Goal: Information Seeking & Learning: Learn about a topic

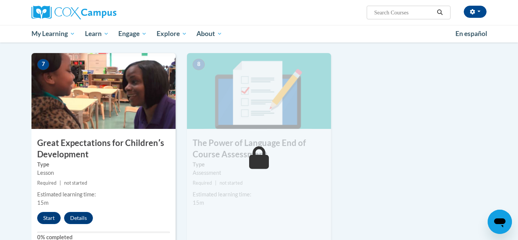
scroll to position [541, 0]
click at [46, 220] on button "Start" at bounding box center [49, 218] width 24 height 12
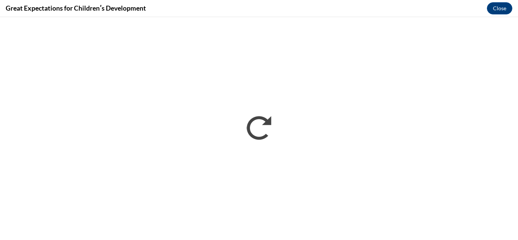
scroll to position [0, 0]
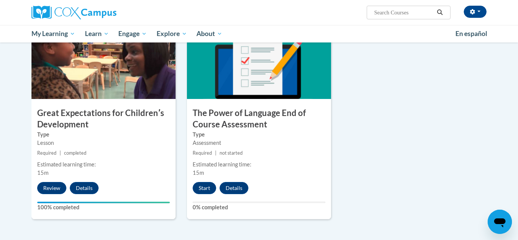
scroll to position [572, 0]
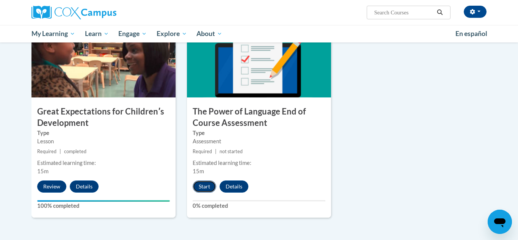
click at [198, 185] on button "Start" at bounding box center [205, 187] width 24 height 12
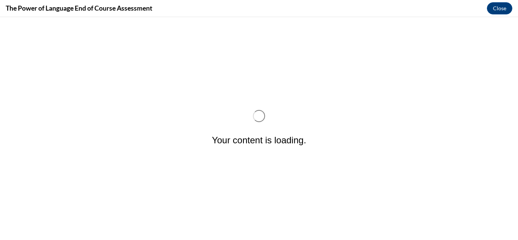
scroll to position [0, 0]
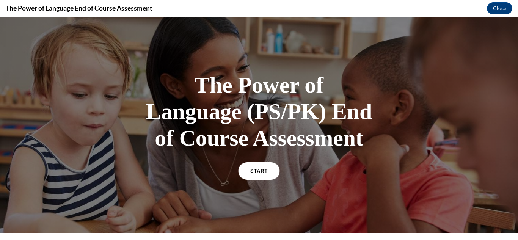
click at [265, 172] on span "START" at bounding box center [258, 171] width 17 height 6
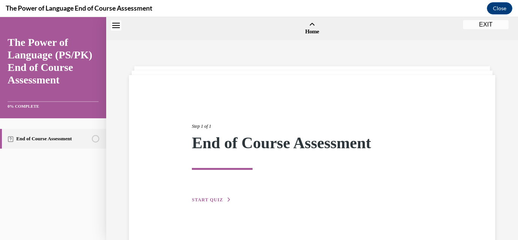
scroll to position [24, 0]
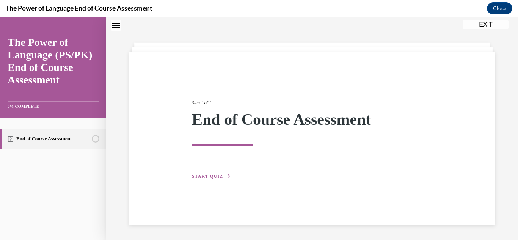
click at [216, 175] on span "START QUIZ" at bounding box center [207, 176] width 31 height 5
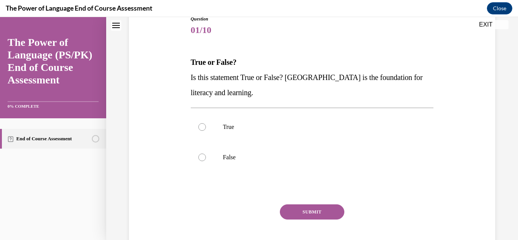
scroll to position [91, 0]
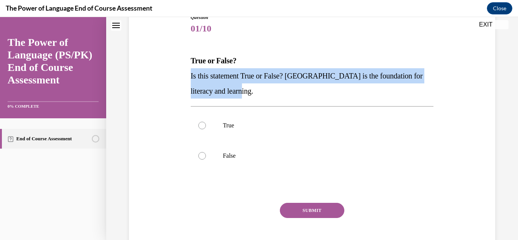
drag, startPoint x: 189, startPoint y: 73, endPoint x: 234, endPoint y: 95, distance: 49.5
click at [234, 95] on div "Question 01/10 True or False? Is this statement True or False? Oral Language is…" at bounding box center [312, 134] width 247 height 262
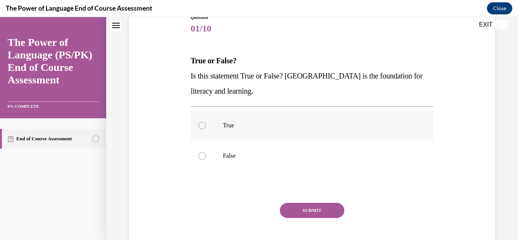
click at [203, 126] on div at bounding box center [202, 126] width 8 height 8
click at [203, 126] on input "True" at bounding box center [202, 126] width 8 height 8
radio input "true"
click at [317, 213] on button "SUBMIT" at bounding box center [312, 210] width 64 height 15
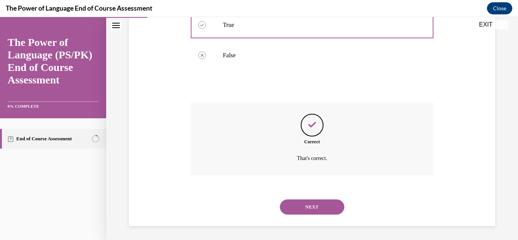
scroll to position [193, 0]
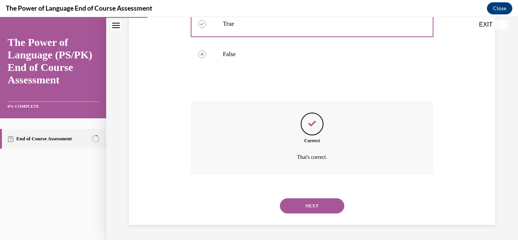
click at [308, 207] on button "NEXT" at bounding box center [312, 205] width 64 height 15
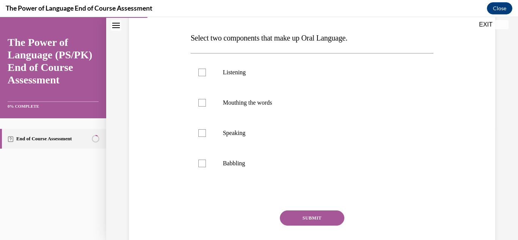
scroll to position [115, 0]
click at [203, 72] on div at bounding box center [202, 72] width 8 height 8
click at [203, 72] on input "Listening" at bounding box center [202, 72] width 8 height 8
checkbox input "true"
click at [201, 137] on label "Speaking" at bounding box center [312, 133] width 243 height 30
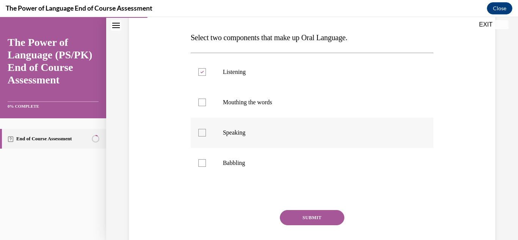
click at [201, 137] on input "Speaking" at bounding box center [202, 133] width 8 height 8
checkbox input "true"
click at [299, 220] on button "SUBMIT" at bounding box center [312, 217] width 64 height 15
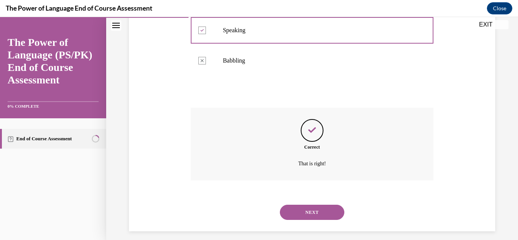
scroll to position [223, 0]
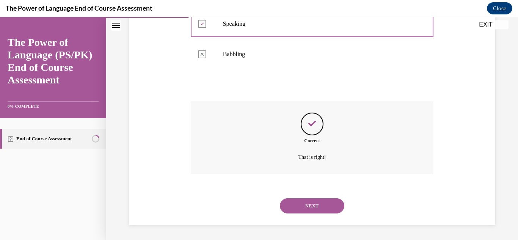
click at [302, 209] on button "NEXT" at bounding box center [312, 205] width 64 height 15
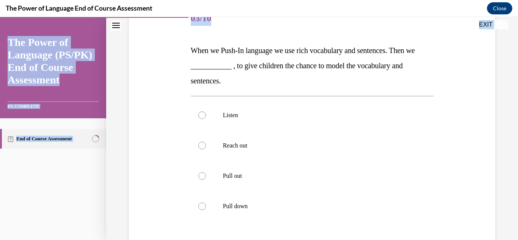
scroll to position [192, 0]
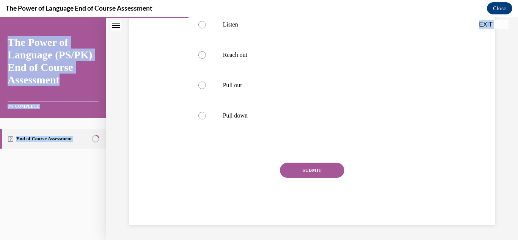
drag, startPoint x: 190, startPoint y: 49, endPoint x: 303, endPoint y: 250, distance: 231.4
click at [303, 240] on html "SKIP TO STEP Audio transcript EXIT The Power of Language (PS/PK) End of Course …" at bounding box center [259, 128] width 518 height 223
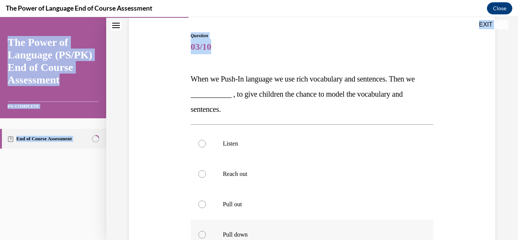
scroll to position [74, 0]
click at [189, 79] on div "Question 03/10 When we Push-In language we use rich vocabulary and sentences. T…" at bounding box center [312, 181] width 247 height 323
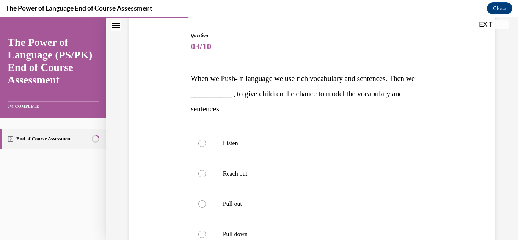
drag, startPoint x: 190, startPoint y: 76, endPoint x: 240, endPoint y: 113, distance: 63.0
click at [240, 113] on div "Question 03/10 When we Push-In language we use rich vocabulary and sentences. T…" at bounding box center [312, 181] width 247 height 323
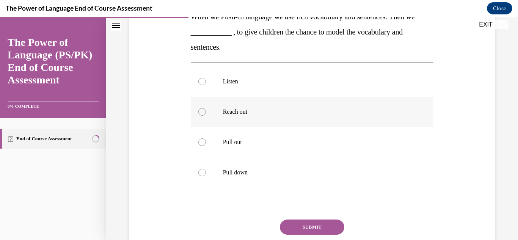
scroll to position [136, 0]
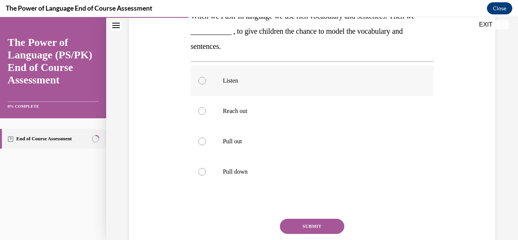
click at [226, 80] on p "Listen" at bounding box center [319, 81] width 192 height 8
click at [206, 80] on input "Listen" at bounding box center [202, 81] width 8 height 8
radio input "true"
click at [315, 218] on div "Question 03/10 When we Push-In language we use rich vocabulary and sentences. T…" at bounding box center [312, 125] width 243 height 312
click at [311, 229] on button "SUBMIT" at bounding box center [312, 226] width 64 height 15
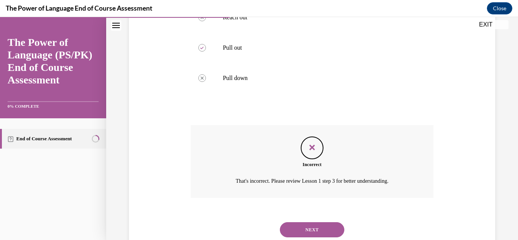
scroll to position [239, 0]
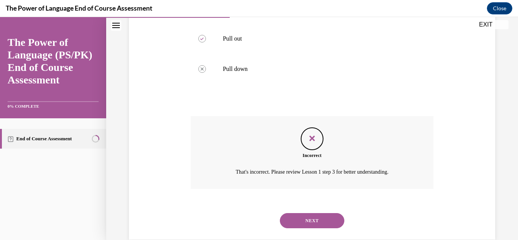
click at [320, 220] on button "NEXT" at bounding box center [312, 220] width 64 height 15
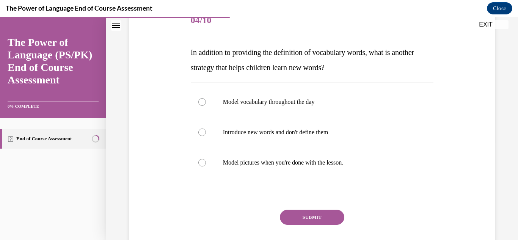
scroll to position [100, 0]
click at [193, 50] on span "In addition to providing the definition of vocabulary words, what is another st…" at bounding box center [302, 60] width 223 height 24
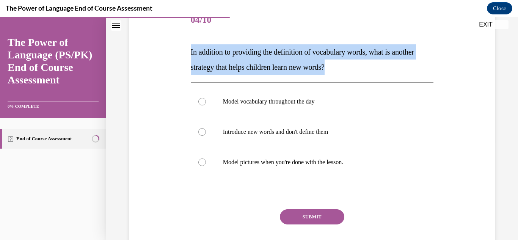
drag, startPoint x: 190, startPoint y: 51, endPoint x: 344, endPoint y: 69, distance: 155.8
click at [344, 69] on div "Question 04/10 In addition to providing the definition of vocabulary words, wha…" at bounding box center [312, 133] width 247 height 278
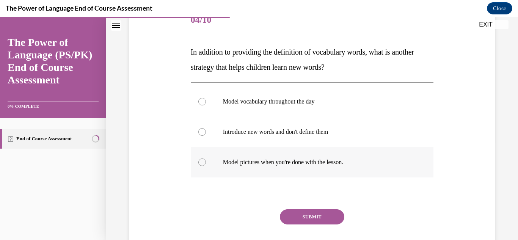
click at [264, 160] on p "Model pictures when you're done with the lesson." at bounding box center [319, 163] width 192 height 8
click at [206, 160] on input "Model pictures when you're done with the lesson." at bounding box center [202, 163] width 8 height 8
radio input "true"
click at [311, 215] on button "SUBMIT" at bounding box center [312, 216] width 64 height 15
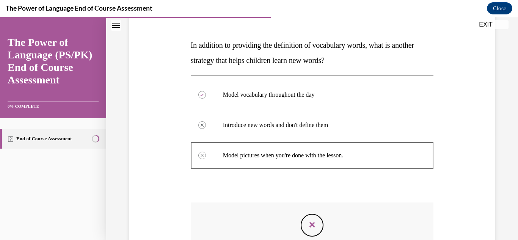
scroll to position [208, 0]
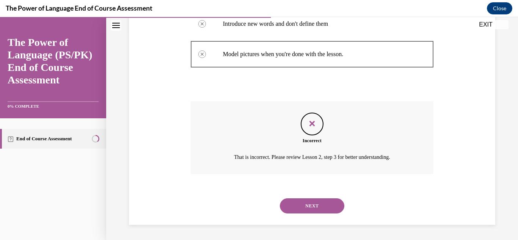
click at [313, 203] on button "NEXT" at bounding box center [312, 205] width 64 height 15
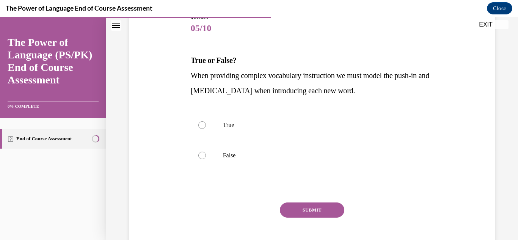
scroll to position [91, 0]
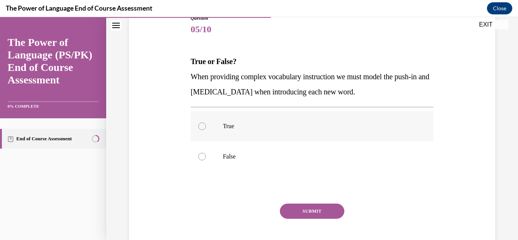
click at [202, 126] on div at bounding box center [202, 126] width 8 height 8
click at [202, 126] on input "True" at bounding box center [202, 126] width 8 height 8
radio input "true"
click at [305, 210] on button "SUBMIT" at bounding box center [312, 211] width 64 height 15
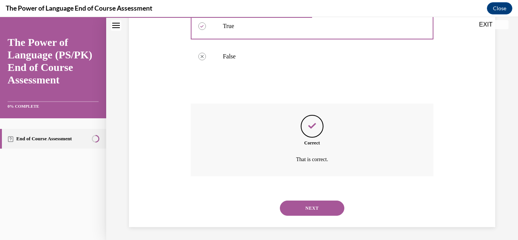
scroll to position [193, 0]
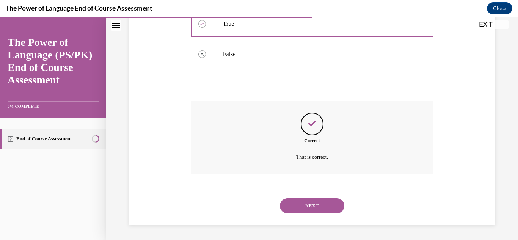
click at [297, 206] on button "NEXT" at bounding box center [312, 205] width 64 height 15
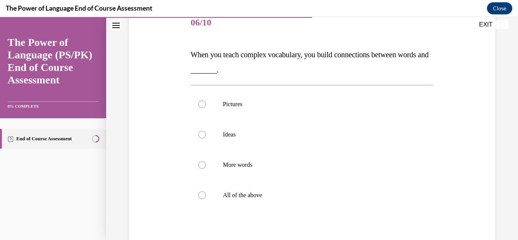
scroll to position [97, 0]
click at [204, 195] on div at bounding box center [202, 196] width 8 height 8
click at [204, 195] on input "All of the above" at bounding box center [202, 196] width 8 height 8
radio input "true"
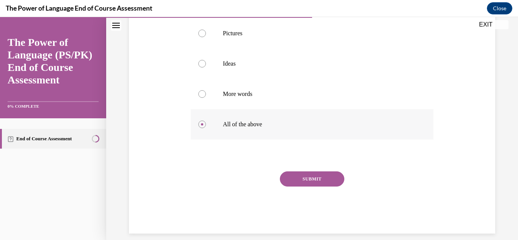
scroll to position [177, 0]
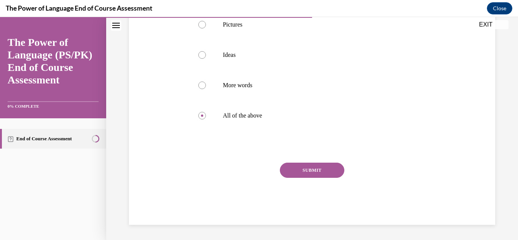
click at [300, 180] on div "SUBMIT" at bounding box center [312, 182] width 243 height 38
click at [302, 171] on button "SUBMIT" at bounding box center [312, 170] width 64 height 15
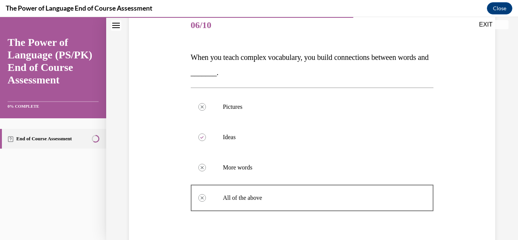
scroll to position [239, 0]
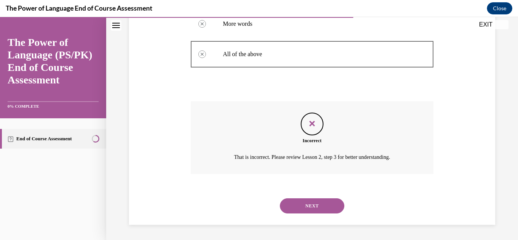
click at [309, 206] on button "NEXT" at bounding box center [312, 205] width 64 height 15
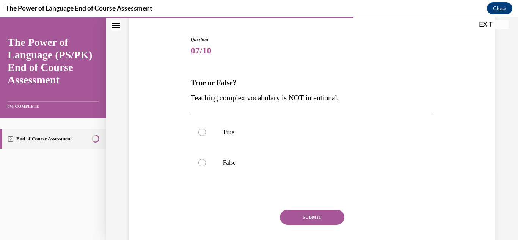
scroll to position [72, 0]
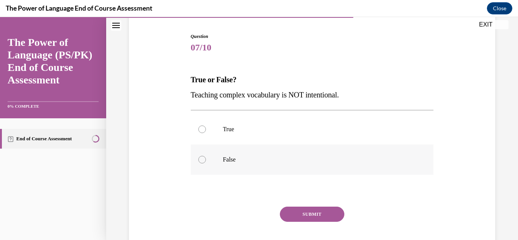
click at [201, 163] on label "False" at bounding box center [312, 159] width 243 height 30
click at [201, 163] on input "False" at bounding box center [202, 160] width 8 height 8
radio input "true"
click at [305, 218] on button "SUBMIT" at bounding box center [312, 214] width 64 height 15
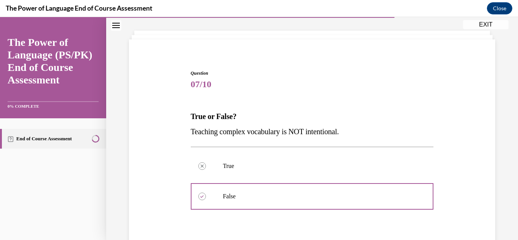
scroll to position [178, 0]
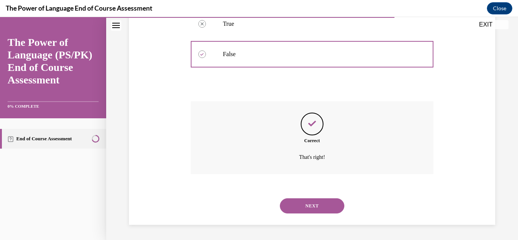
click at [305, 200] on button "NEXT" at bounding box center [312, 205] width 64 height 15
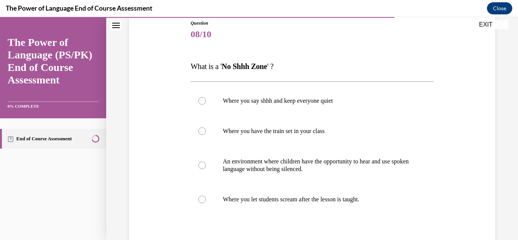
scroll to position [92, 0]
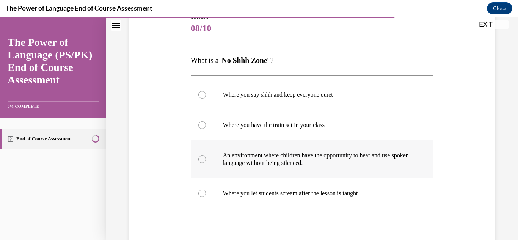
click at [205, 159] on div at bounding box center [202, 159] width 8 height 8
click at [205, 159] on input "An environment where children have the opportunity to hear and use spoken langu…" at bounding box center [202, 159] width 8 height 8
radio input "true"
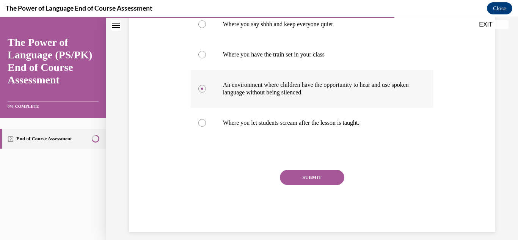
scroll to position [170, 0]
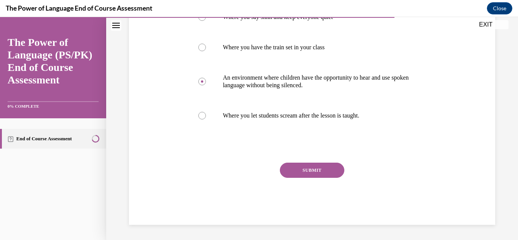
click at [305, 177] on button "SUBMIT" at bounding box center [312, 170] width 64 height 15
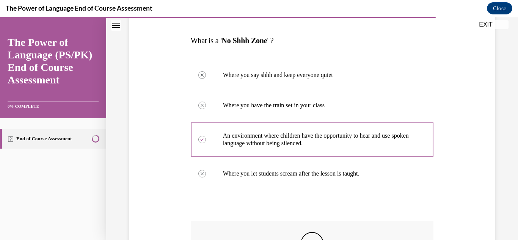
scroll to position [111, 0]
click at [305, 177] on p "Where you let students scream after the lesson is taught." at bounding box center [319, 174] width 192 height 8
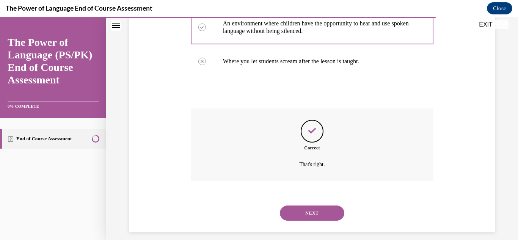
scroll to position [231, 0]
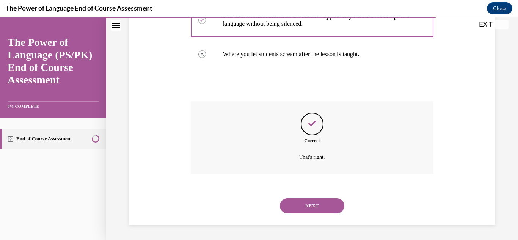
click at [310, 206] on button "NEXT" at bounding box center [312, 205] width 64 height 15
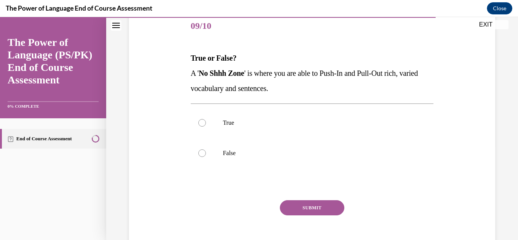
scroll to position [96, 0]
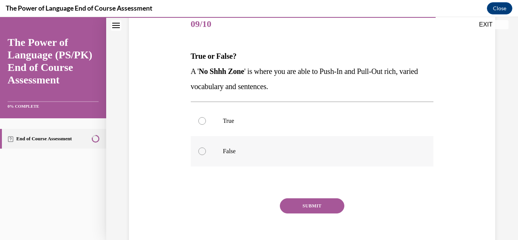
click at [203, 152] on div at bounding box center [202, 152] width 8 height 8
click at [203, 152] on input "False" at bounding box center [202, 152] width 8 height 8
radio input "true"
click at [321, 209] on button "SUBMIT" at bounding box center [312, 205] width 64 height 15
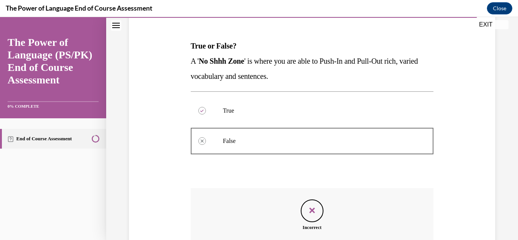
scroll to position [193, 0]
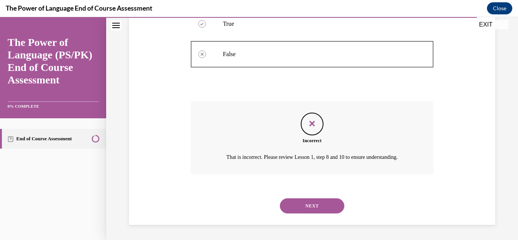
click at [321, 209] on button "NEXT" at bounding box center [312, 205] width 64 height 15
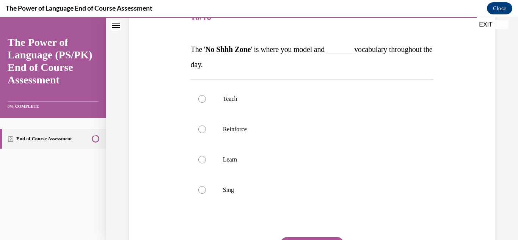
scroll to position [104, 0]
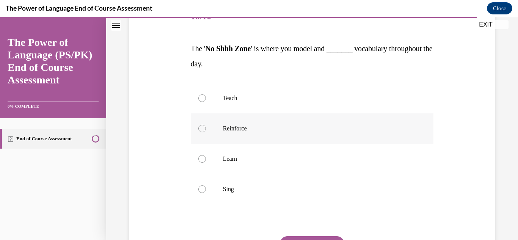
click at [237, 129] on p "Reinforce" at bounding box center [319, 129] width 192 height 8
click at [206, 129] on input "Reinforce" at bounding box center [202, 129] width 8 height 8
radio input "true"
click at [237, 129] on p "Reinforce" at bounding box center [319, 129] width 192 height 8
click at [206, 129] on input "Reinforce" at bounding box center [202, 129] width 8 height 8
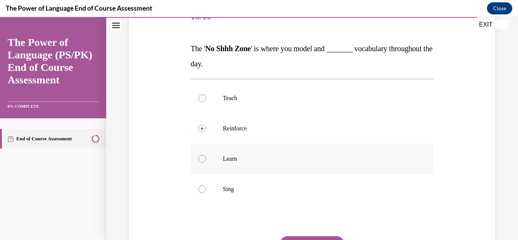
click at [233, 159] on p "Learn" at bounding box center [319, 159] width 192 height 8
click at [206, 159] on input "Learn" at bounding box center [202, 159] width 8 height 8
radio input "true"
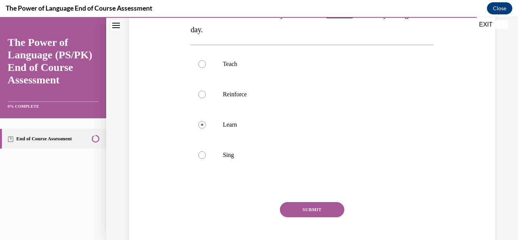
click at [304, 211] on button "SUBMIT" at bounding box center [312, 209] width 64 height 15
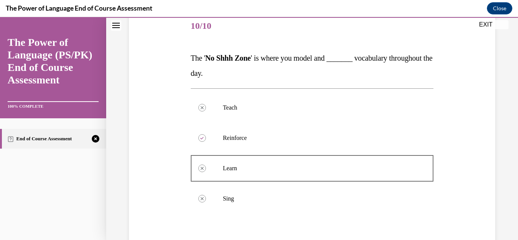
scroll to position [239, 0]
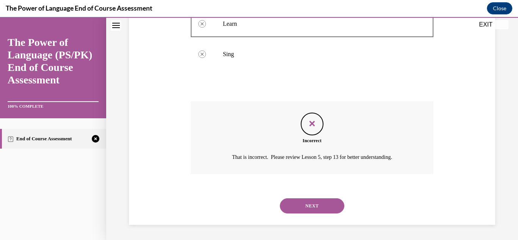
click at [307, 195] on div "NEXT" at bounding box center [312, 206] width 243 height 30
click at [306, 203] on button "NEXT" at bounding box center [312, 205] width 64 height 15
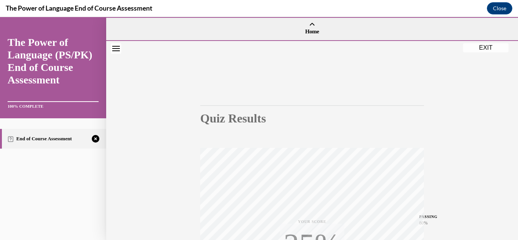
scroll to position [166, 0]
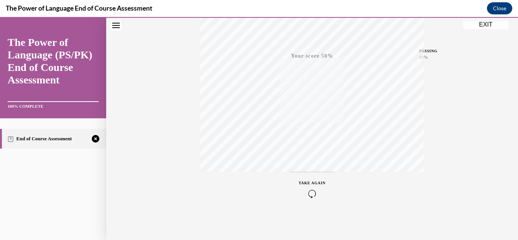
click at [311, 190] on icon "button" at bounding box center [312, 194] width 27 height 8
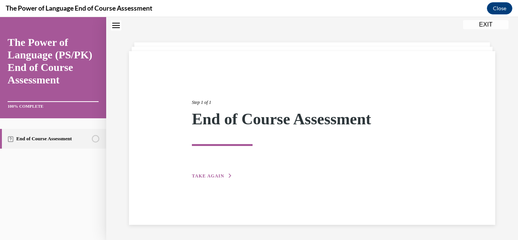
scroll to position [24, 0]
click at [207, 174] on span "TAKE AGAIN" at bounding box center [208, 175] width 32 height 5
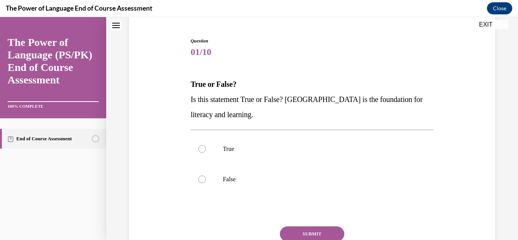
scroll to position [69, 0]
click at [200, 146] on div at bounding box center [202, 148] width 8 height 8
click at [200, 146] on input "True" at bounding box center [202, 148] width 8 height 8
radio input "true"
click at [307, 234] on button "SUBMIT" at bounding box center [312, 233] width 64 height 15
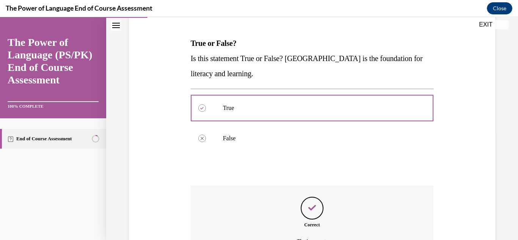
scroll to position [193, 0]
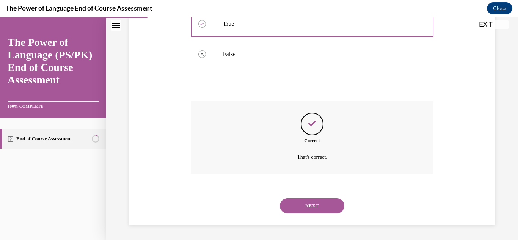
click at [312, 204] on button "NEXT" at bounding box center [312, 205] width 64 height 15
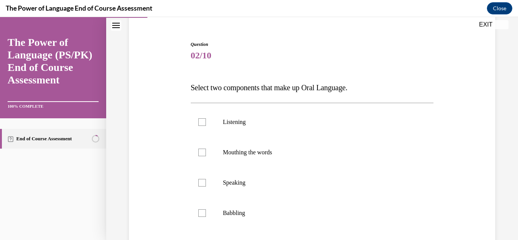
scroll to position [67, 0]
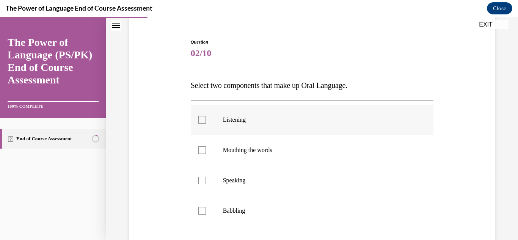
click at [201, 120] on div at bounding box center [202, 120] width 8 height 8
click at [201, 120] on input "Listening" at bounding box center [202, 120] width 8 height 8
checkbox input "true"
click at [203, 210] on div at bounding box center [202, 211] width 8 height 8
click at [203, 210] on input "Babbling" at bounding box center [202, 211] width 8 height 8
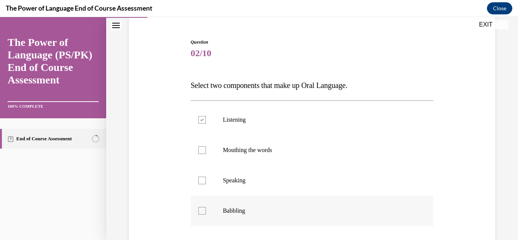
checkbox input "true"
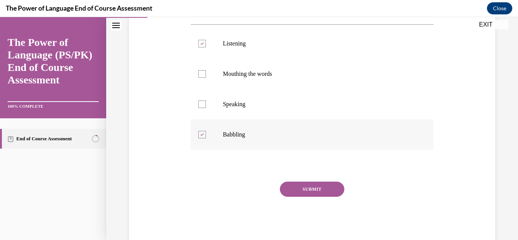
scroll to position [162, 0]
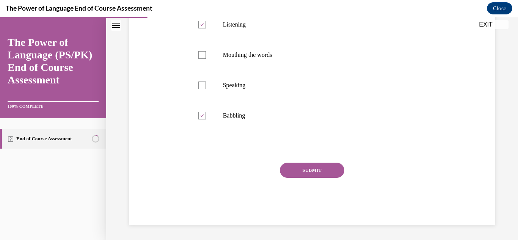
click at [298, 168] on button "SUBMIT" at bounding box center [312, 170] width 64 height 15
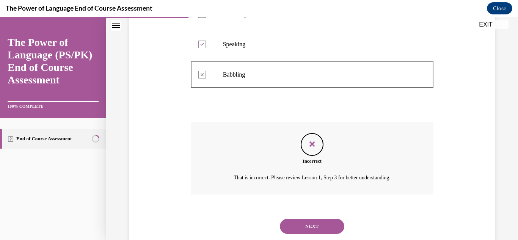
scroll to position [223, 0]
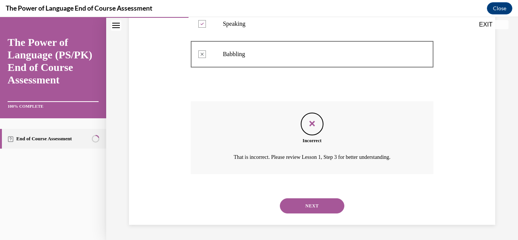
click at [317, 210] on button "NEXT" at bounding box center [312, 205] width 64 height 15
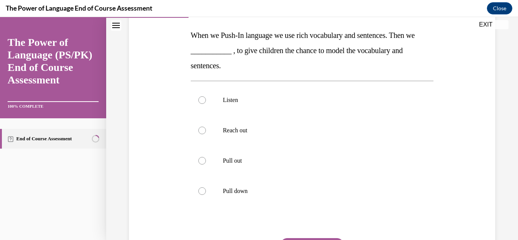
scroll to position [121, 0]
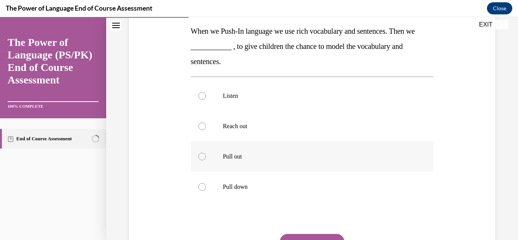
click at [242, 157] on p "Pull out" at bounding box center [319, 157] width 192 height 8
click at [206, 157] on input "Pull out" at bounding box center [202, 157] width 8 height 8
radio input "true"
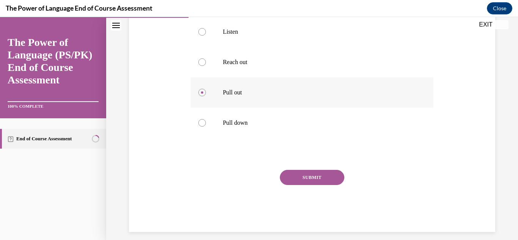
scroll to position [192, 0]
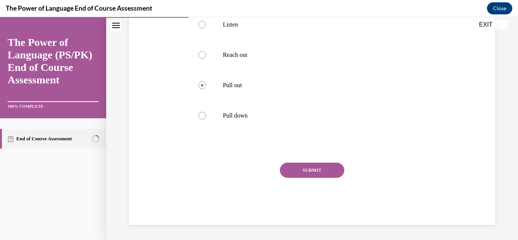
click at [313, 171] on button "SUBMIT" at bounding box center [312, 170] width 64 height 15
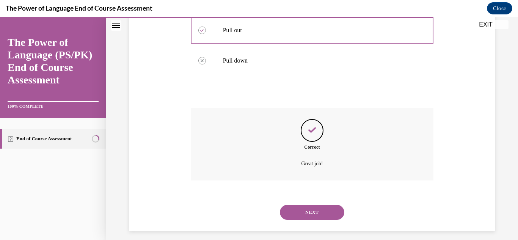
scroll to position [254, 0]
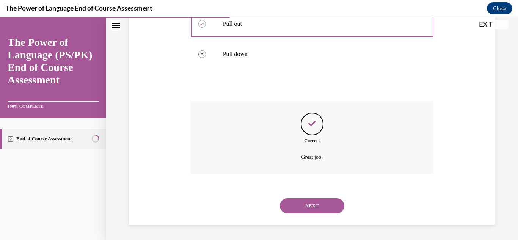
click at [304, 206] on button "NEXT" at bounding box center [312, 205] width 64 height 15
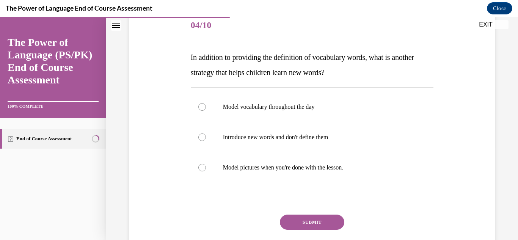
scroll to position [95, 0]
click at [201, 107] on div at bounding box center [202, 107] width 8 height 8
click at [201, 107] on input "Model vocabulary throughout the day" at bounding box center [202, 107] width 8 height 8
radio input "true"
click at [313, 221] on button "SUBMIT" at bounding box center [312, 222] width 64 height 15
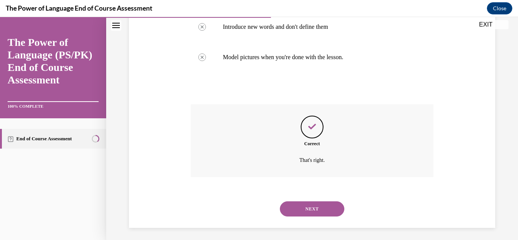
scroll to position [208, 0]
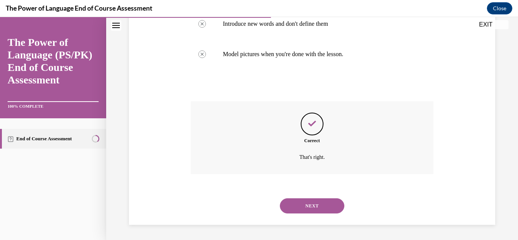
click at [307, 207] on button "NEXT" at bounding box center [312, 205] width 64 height 15
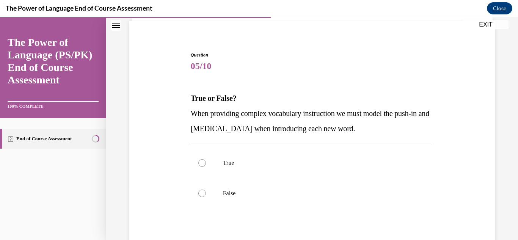
scroll to position [55, 0]
click at [237, 164] on p "True" at bounding box center [319, 163] width 192 height 8
click at [206, 164] on input "True" at bounding box center [202, 163] width 8 height 8
radio input "true"
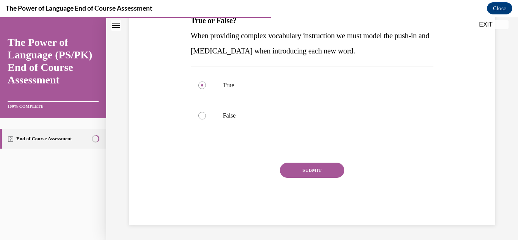
click at [296, 168] on button "SUBMIT" at bounding box center [312, 170] width 64 height 15
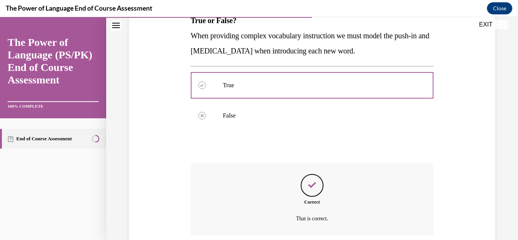
scroll to position [193, 0]
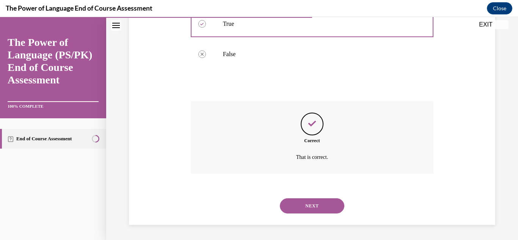
click at [309, 206] on button "NEXT" at bounding box center [312, 205] width 64 height 15
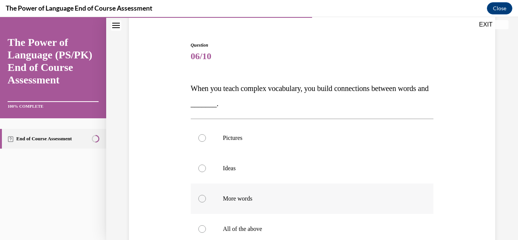
scroll to position [64, 0]
click at [217, 170] on label "Ideas" at bounding box center [312, 168] width 243 height 30
click at [206, 170] on input "Ideas" at bounding box center [202, 168] width 8 height 8
radio input "true"
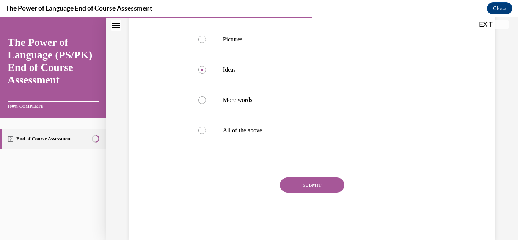
click at [297, 184] on button "SUBMIT" at bounding box center [312, 184] width 64 height 15
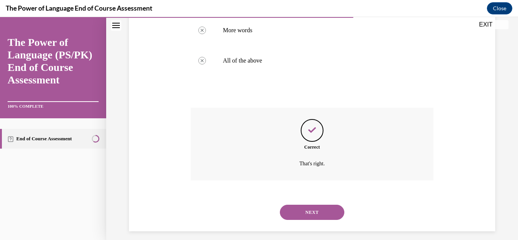
scroll to position [239, 0]
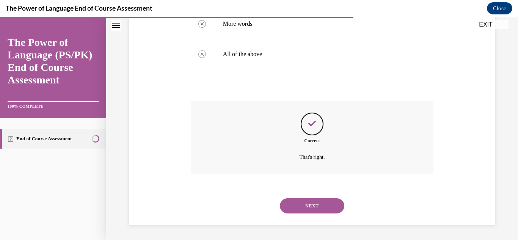
click at [306, 202] on button "NEXT" at bounding box center [312, 205] width 64 height 15
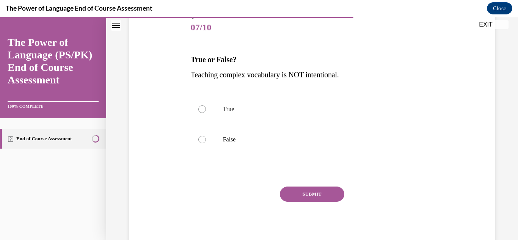
scroll to position [93, 0]
click at [231, 141] on p "False" at bounding box center [319, 139] width 192 height 8
click at [206, 141] on input "False" at bounding box center [202, 139] width 8 height 8
radio input "true"
click at [303, 195] on button "SUBMIT" at bounding box center [312, 193] width 64 height 15
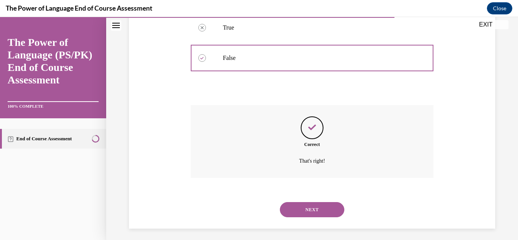
scroll to position [178, 0]
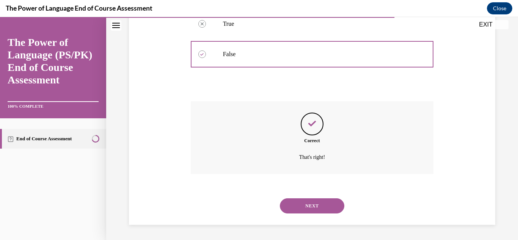
click at [306, 209] on button "NEXT" at bounding box center [312, 205] width 64 height 15
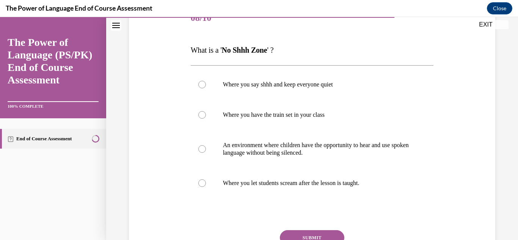
scroll to position [103, 0]
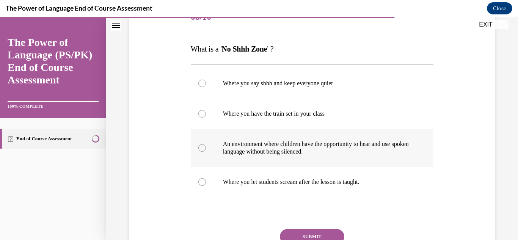
click at [250, 149] on p "An environment where children have the opportunity to hear and use spoken langu…" at bounding box center [319, 147] width 192 height 15
click at [206, 149] on input "An environment where children have the opportunity to hear and use spoken langu…" at bounding box center [202, 148] width 8 height 8
radio input "true"
click at [308, 234] on button "SUBMIT" at bounding box center [312, 236] width 64 height 15
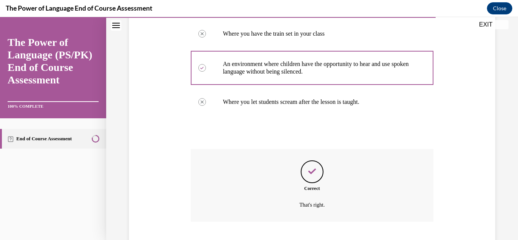
scroll to position [231, 0]
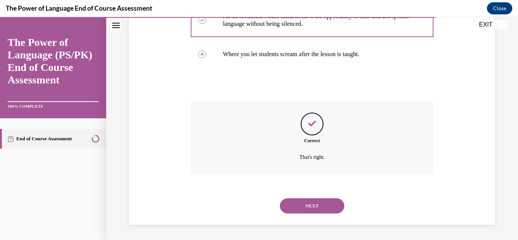
click at [324, 210] on button "NEXT" at bounding box center [312, 205] width 64 height 15
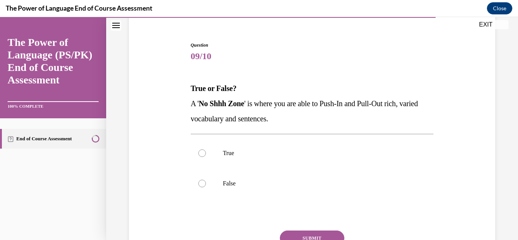
scroll to position [66, 0]
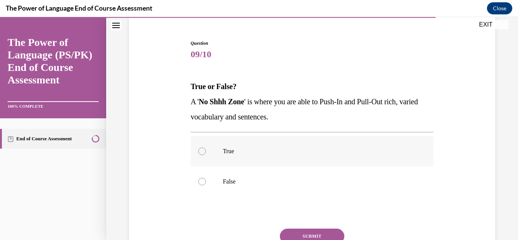
click at [231, 150] on p "True" at bounding box center [319, 152] width 192 height 8
click at [206, 150] on input "True" at bounding box center [202, 152] width 8 height 8
radio input "true"
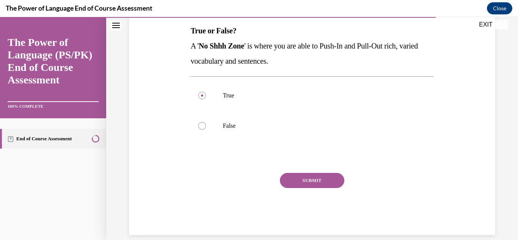
click at [297, 175] on button "SUBMIT" at bounding box center [312, 180] width 64 height 15
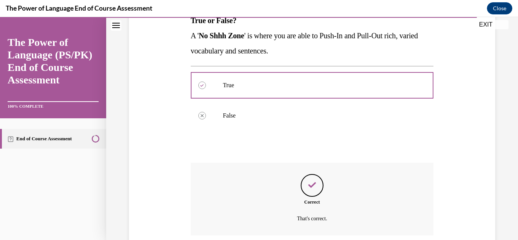
scroll to position [193, 0]
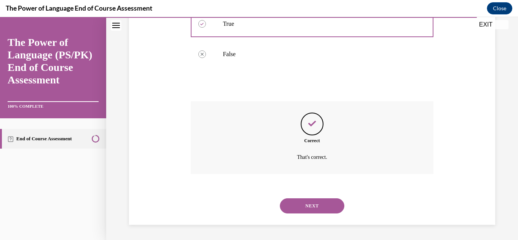
click at [311, 211] on button "NEXT" at bounding box center [312, 205] width 64 height 15
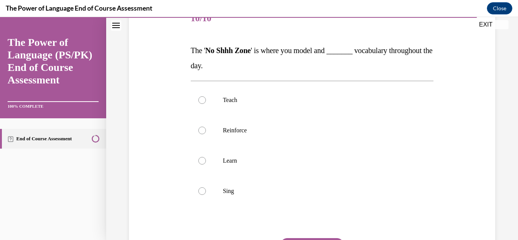
scroll to position [103, 0]
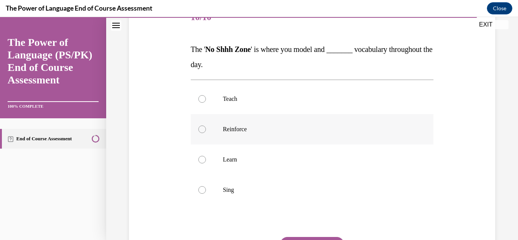
click at [237, 136] on label "Reinforce" at bounding box center [312, 129] width 243 height 30
click at [206, 133] on input "Reinforce" at bounding box center [202, 130] width 8 height 8
radio input "true"
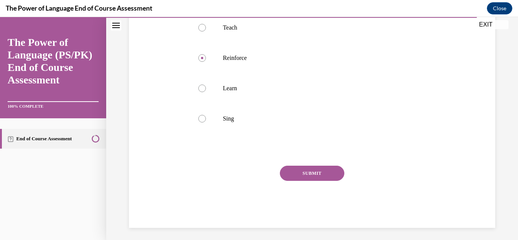
click at [311, 177] on button "SUBMIT" at bounding box center [312, 173] width 64 height 15
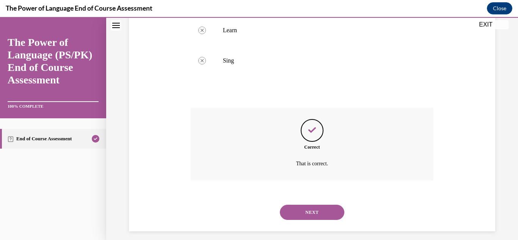
scroll to position [239, 0]
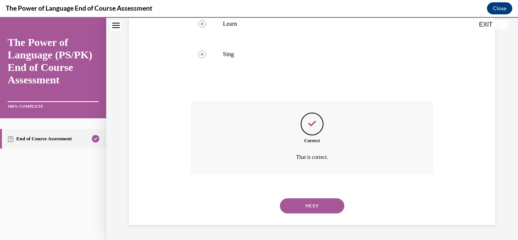
click at [311, 177] on div "Correct That is correct." at bounding box center [312, 143] width 243 height 84
click at [314, 207] on button "NEXT" at bounding box center [312, 205] width 64 height 15
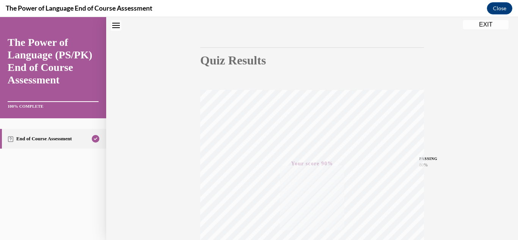
scroll to position [0, 0]
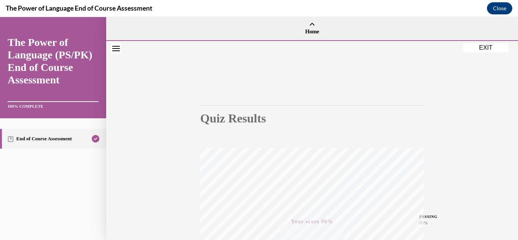
click at [488, 47] on button "EXIT" at bounding box center [486, 47] width 46 height 9
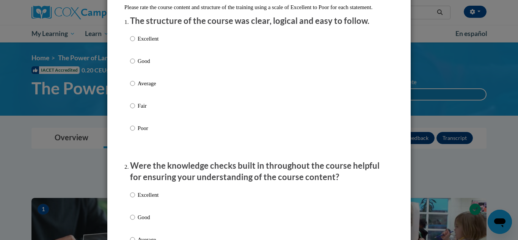
scroll to position [93, 0]
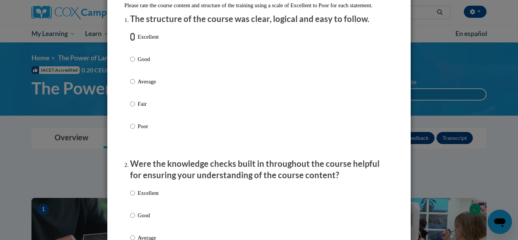
click at [132, 41] on input "Excellent" at bounding box center [132, 37] width 5 height 8
radio input "true"
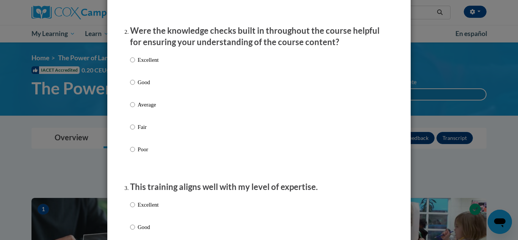
scroll to position [229, 0]
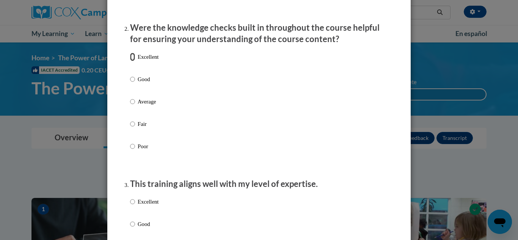
click at [134, 61] on input "Excellent" at bounding box center [132, 57] width 5 height 8
radio input "true"
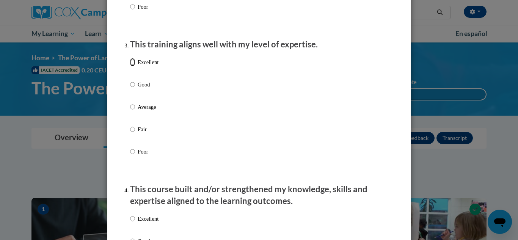
click at [134, 66] on input "Excellent" at bounding box center [132, 62] width 5 height 8
radio input "true"
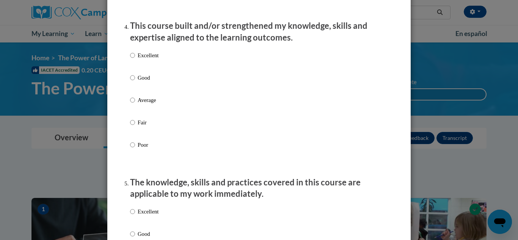
scroll to position [535, 0]
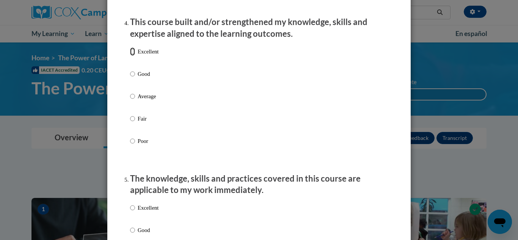
click at [133, 56] on input "Excellent" at bounding box center [132, 51] width 5 height 8
radio input "true"
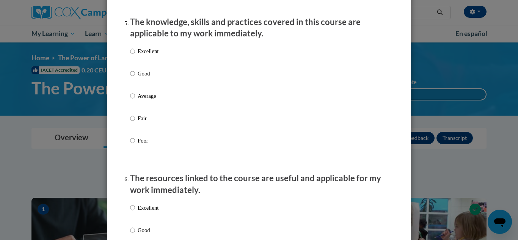
scroll to position [694, 0]
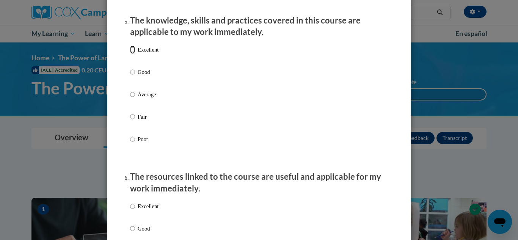
click at [133, 54] on input "Excellent" at bounding box center [132, 50] width 5 height 8
radio input "true"
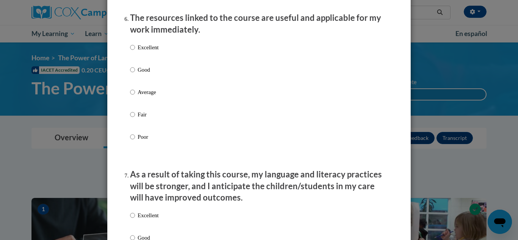
scroll to position [854, 0]
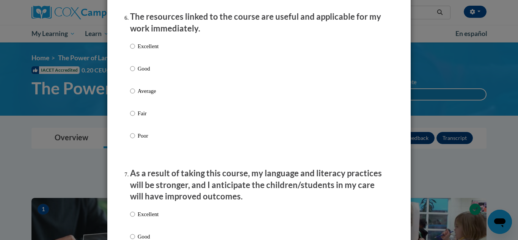
click at [133, 58] on label "Excellent" at bounding box center [144, 52] width 28 height 20
click at [133, 50] on input "Excellent" at bounding box center [132, 46] width 5 height 8
radio input "true"
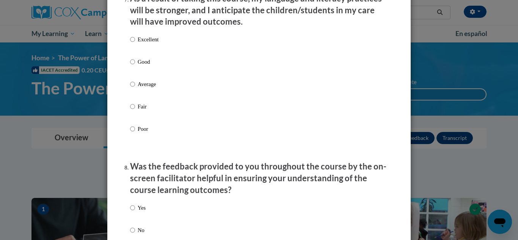
scroll to position [1029, 0]
click at [133, 42] on input "Excellent" at bounding box center [132, 39] width 5 height 8
radio input "true"
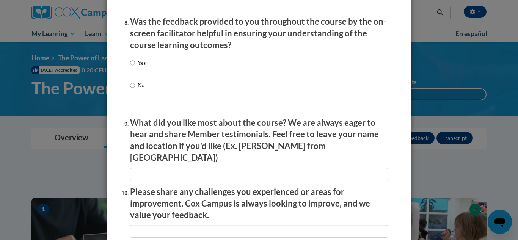
scroll to position [1175, 0]
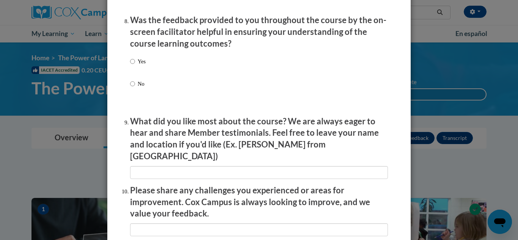
click at [135, 66] on label "Yes" at bounding box center [138, 67] width 16 height 20
click at [135, 66] on input "Yes" at bounding box center [132, 61] width 5 height 8
radio input "true"
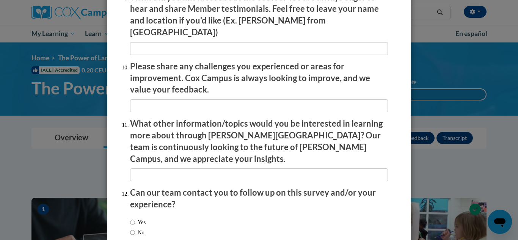
scroll to position [1299, 0]
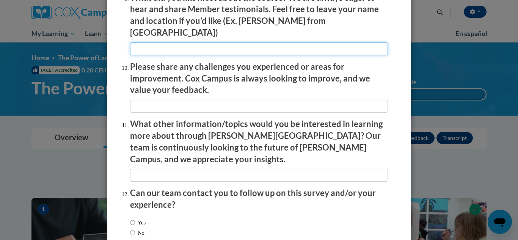
click at [151, 42] on input "textbox" at bounding box center [259, 48] width 258 height 13
type input "n/a"
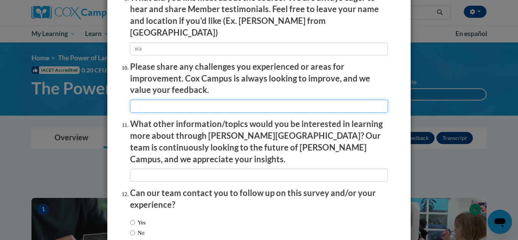
click at [152, 100] on input "textbox" at bounding box center [259, 106] width 258 height 13
type input "n/a"
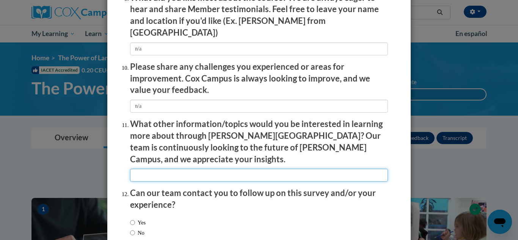
click at [154, 169] on input "textbox" at bounding box center [259, 175] width 258 height 13
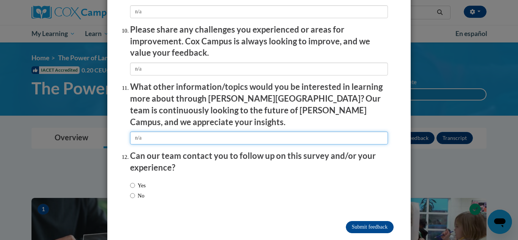
type input "n/a"
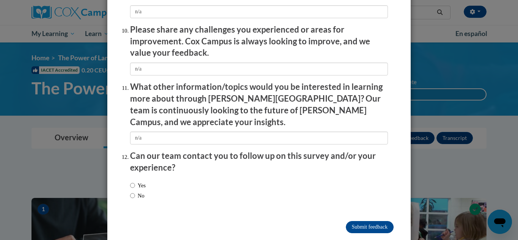
click at [143, 181] on label "Yes" at bounding box center [138, 185] width 16 height 8
click at [135, 181] on input "Yes" at bounding box center [132, 185] width 5 height 8
radio input "true"
click at [359, 221] on input "Submit feedback" at bounding box center [370, 227] width 48 height 12
